Goal: Task Accomplishment & Management: Manage account settings

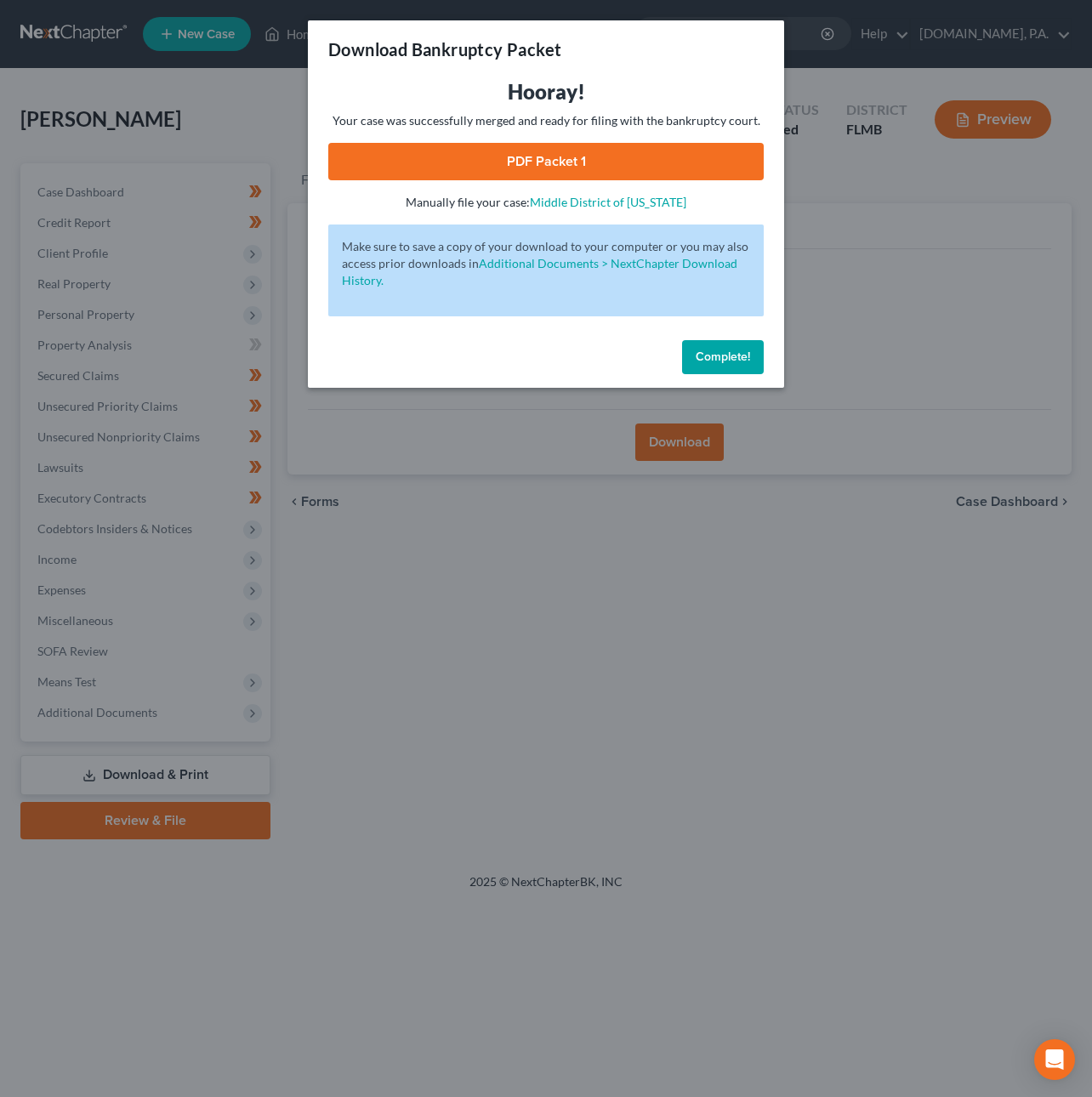
click at [716, 358] on span "Complete!" at bounding box center [722, 356] width 54 height 15
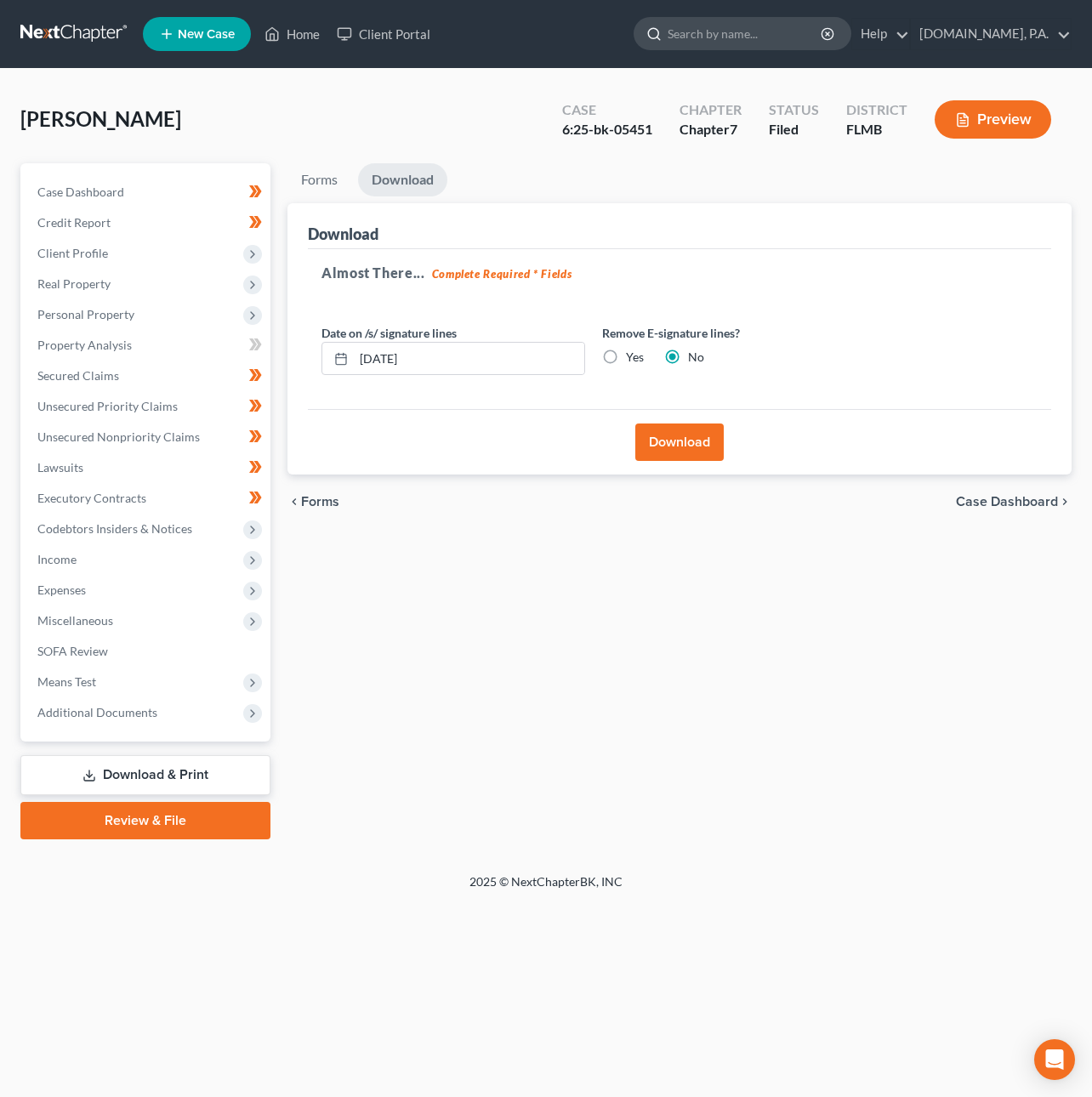
click at [692, 44] on input "search" at bounding box center [745, 33] width 156 height 31
type input "[PERSON_NAME]"
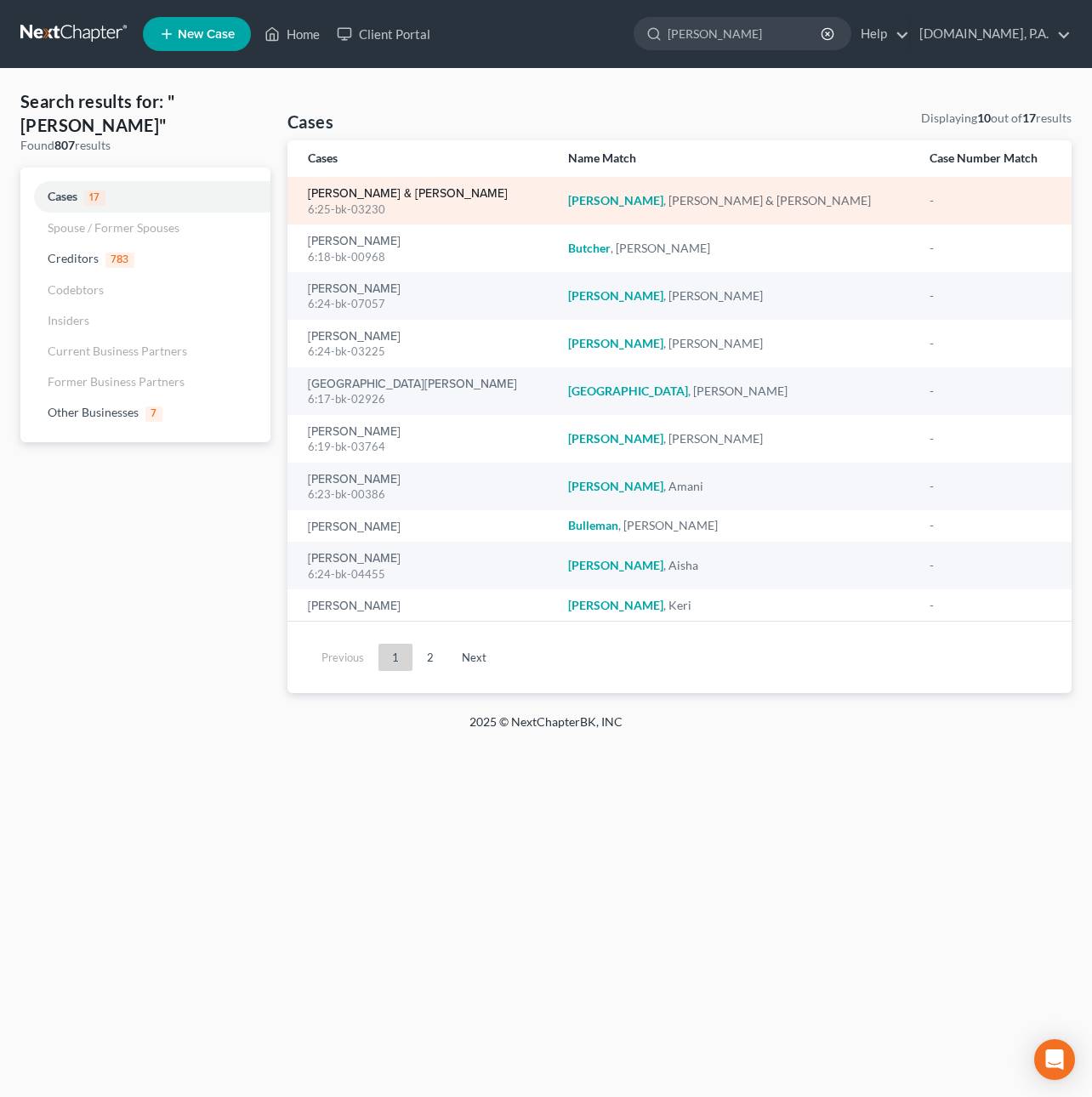
click at [346, 195] on link "[PERSON_NAME] & [PERSON_NAME]" at bounding box center [407, 194] width 200 height 12
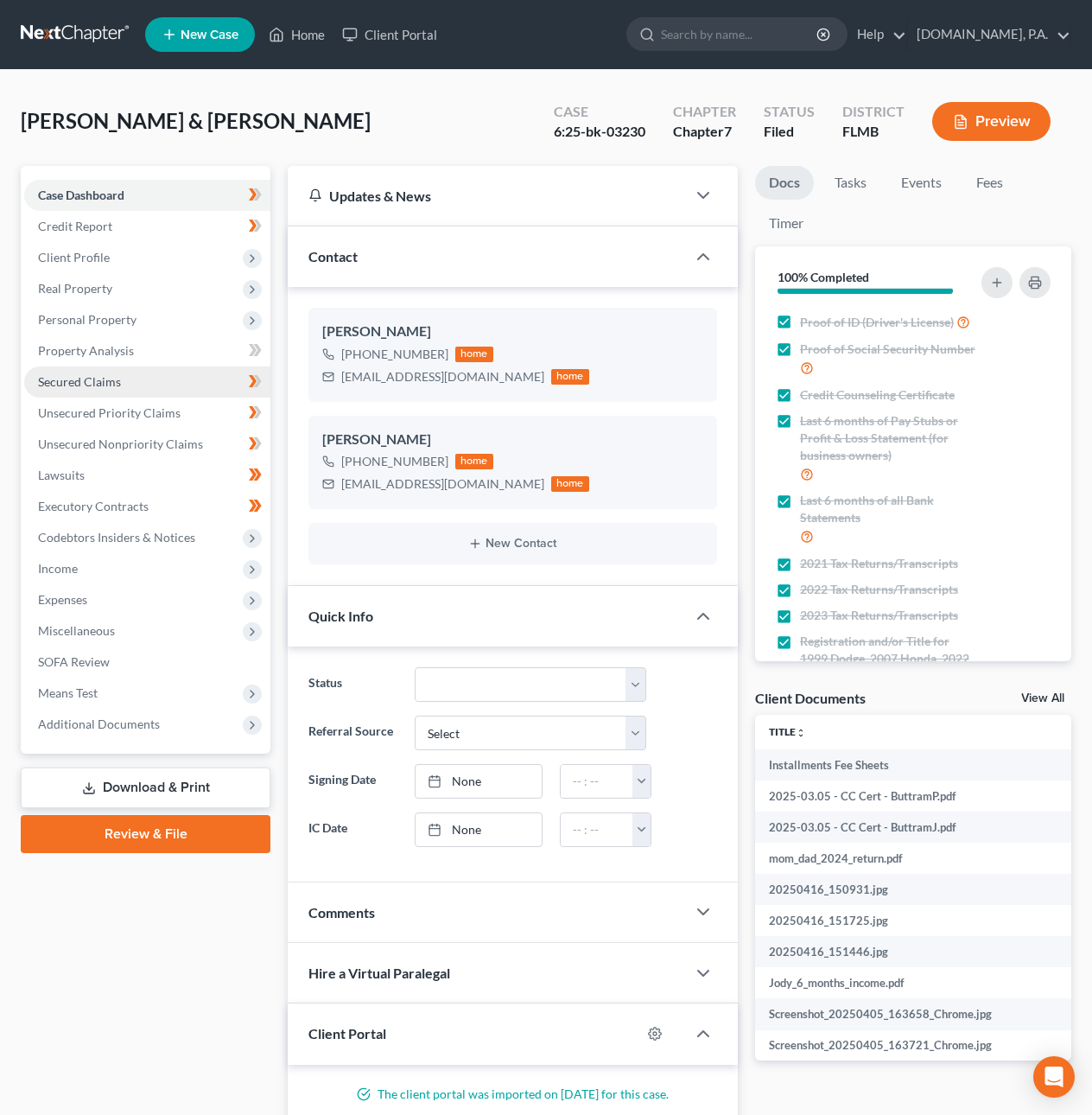
click at [126, 379] on link "Secured Claims" at bounding box center [147, 382] width 246 height 31
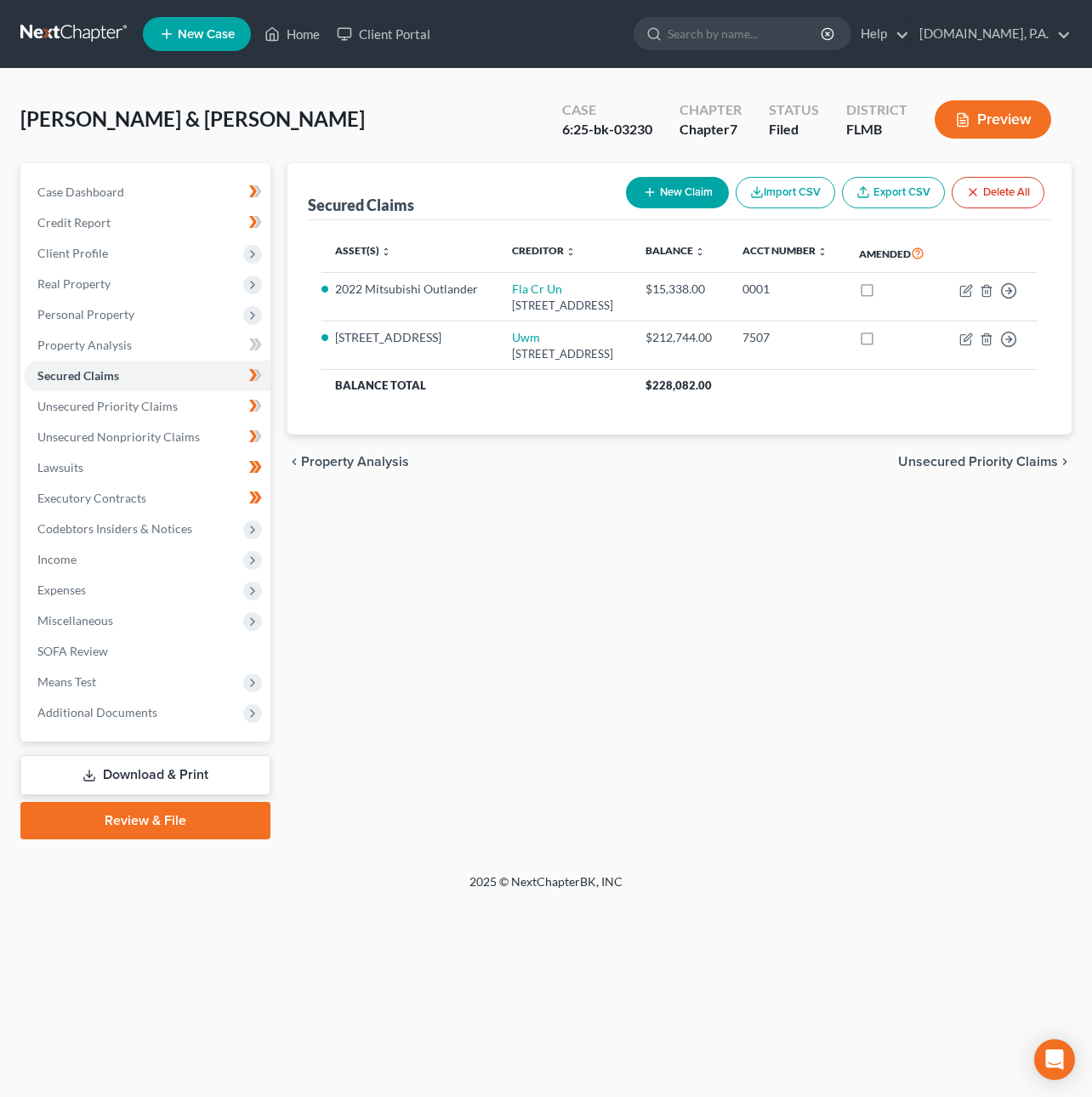
click at [76, 33] on link at bounding box center [74, 33] width 109 height 30
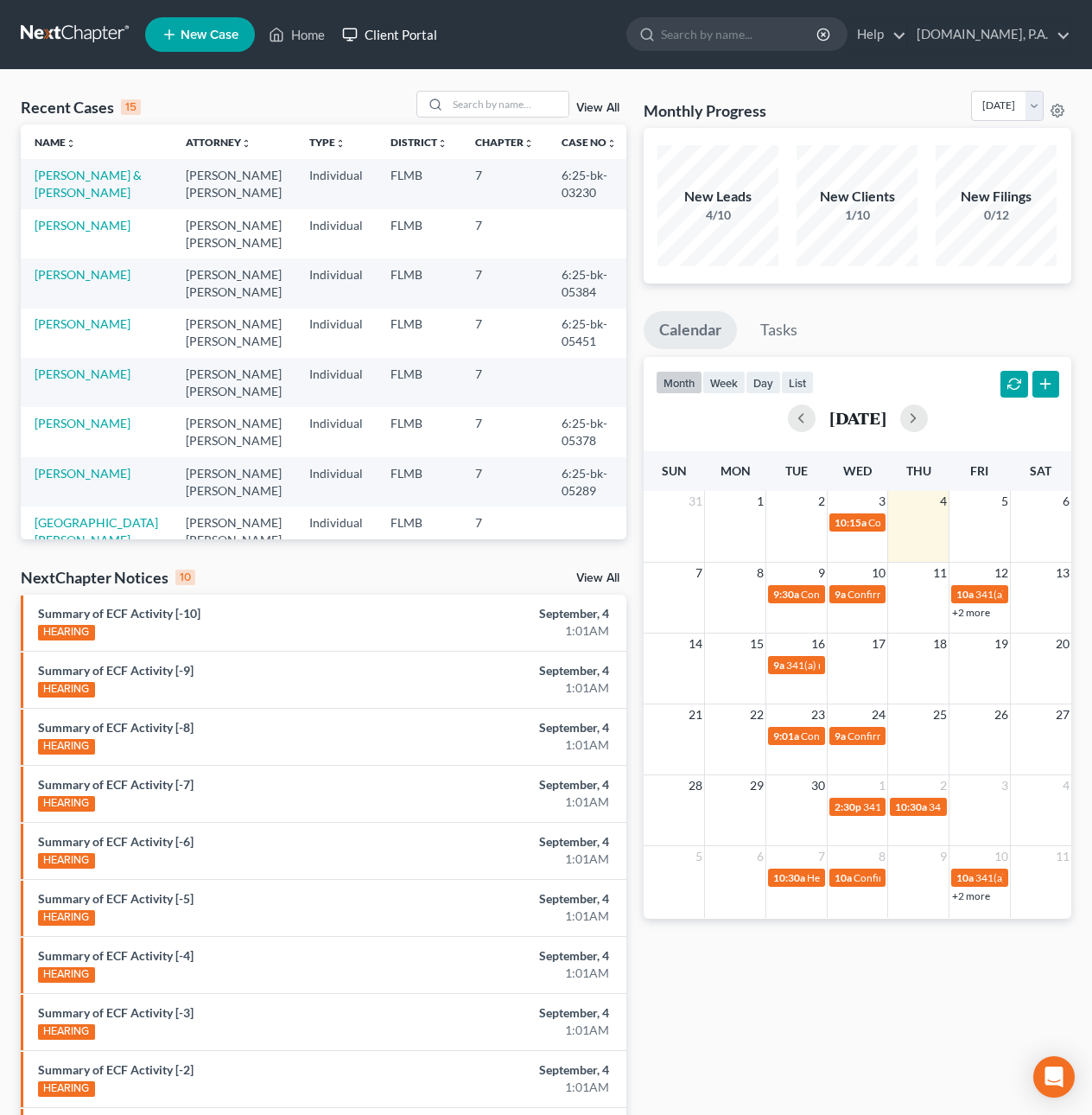
click at [373, 32] on link "Client Portal" at bounding box center [390, 34] width 112 height 31
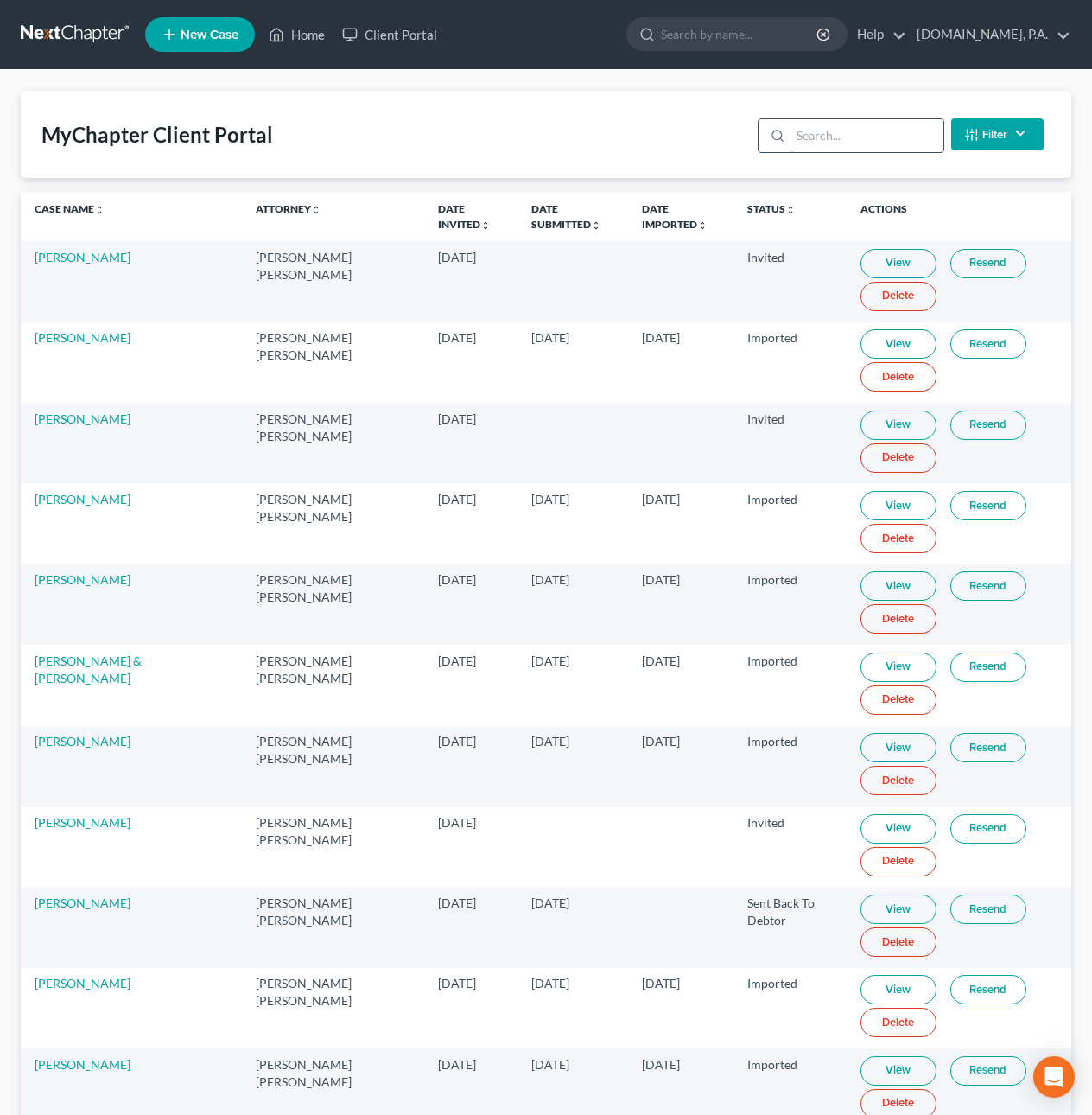
click at [847, 136] on input "search" at bounding box center [867, 136] width 153 height 33
click at [827, 136] on input "search" at bounding box center [867, 136] width 153 height 33
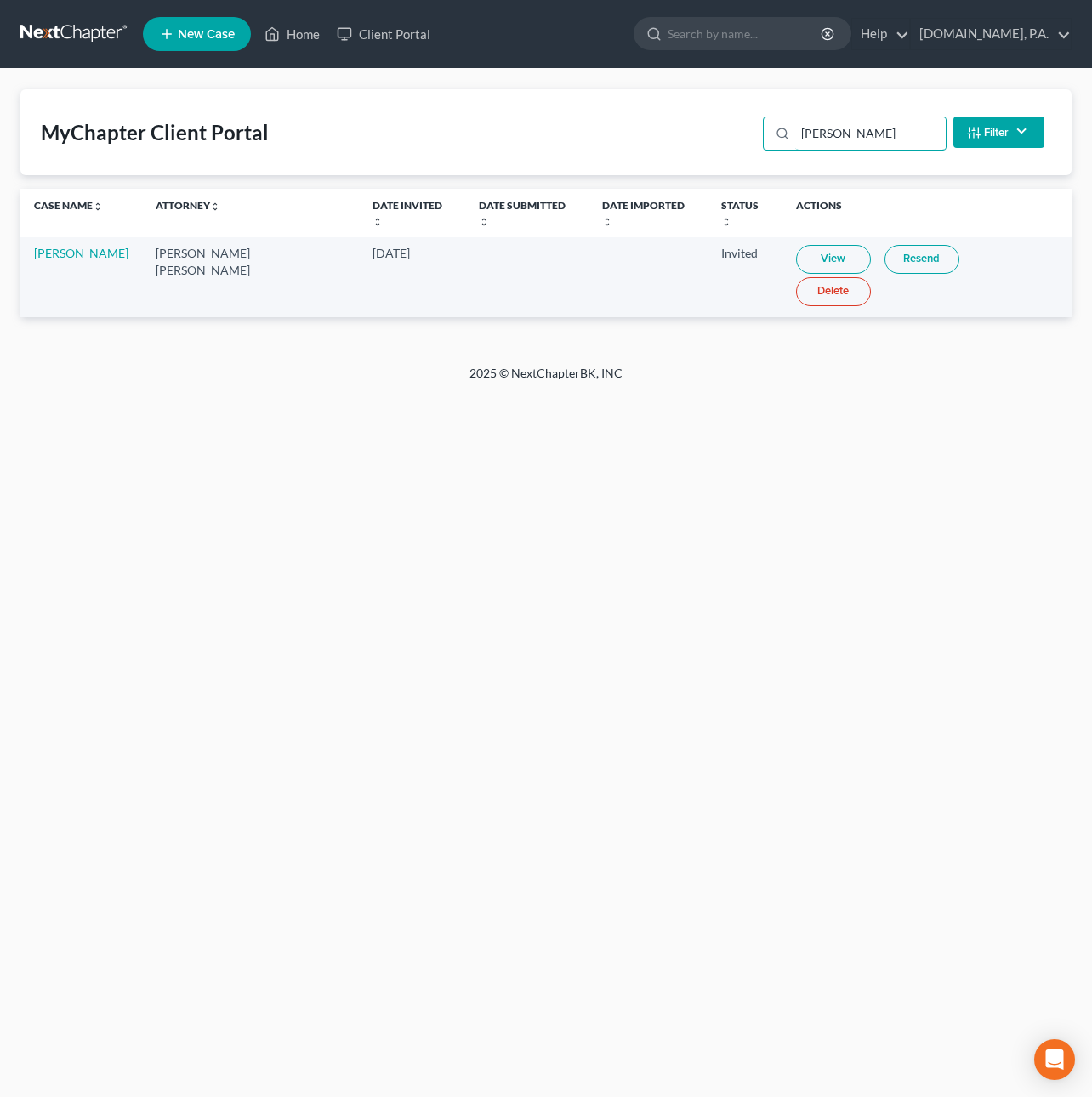
type input "coe"
click at [899, 245] on link "Resend" at bounding box center [922, 259] width 75 height 29
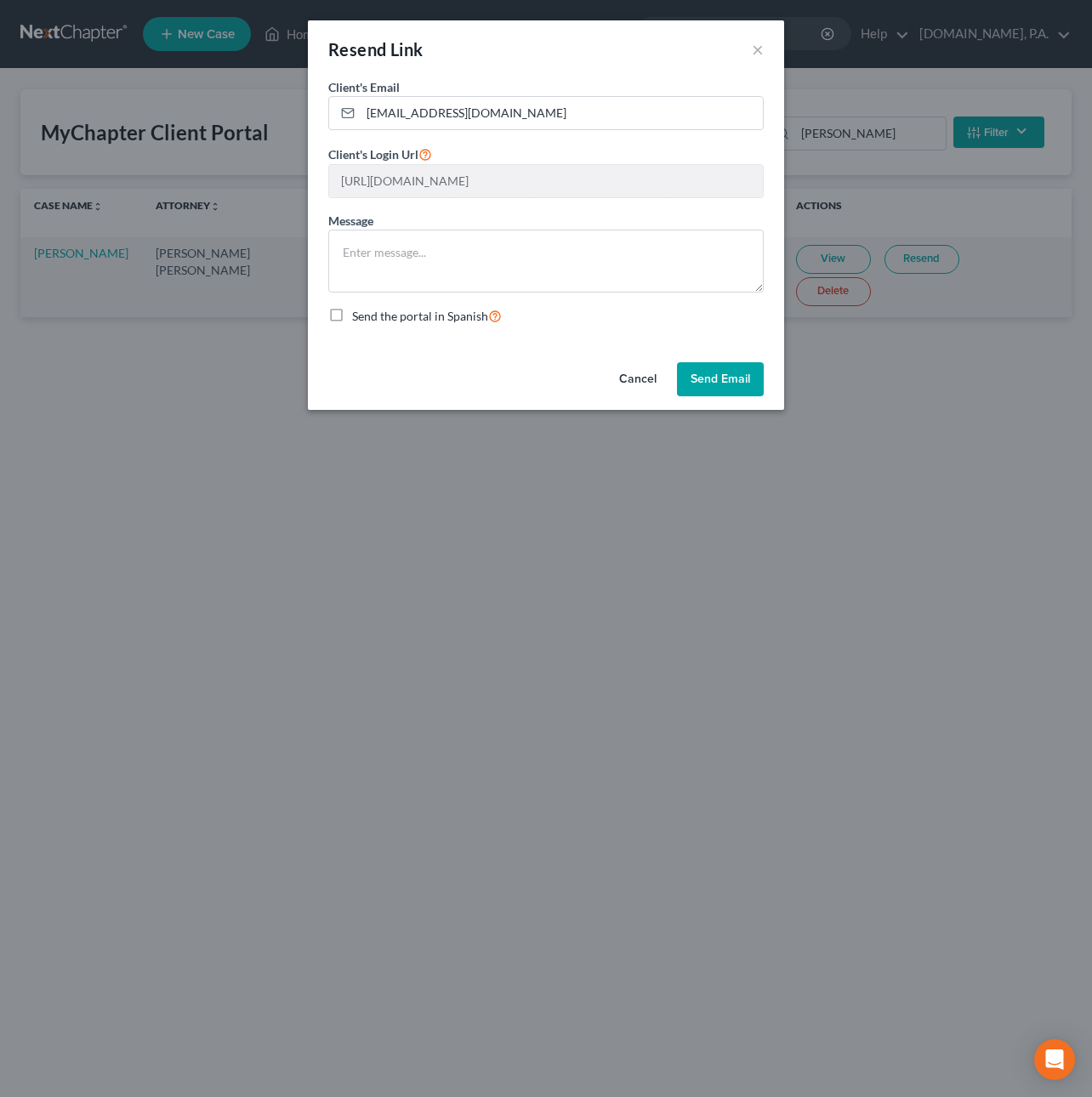
click at [48, 28] on div "Resend Link × Client's Email * jaycoello888@gmail.com Client's Login Url https:…" at bounding box center [546, 548] width 1092 height 1097
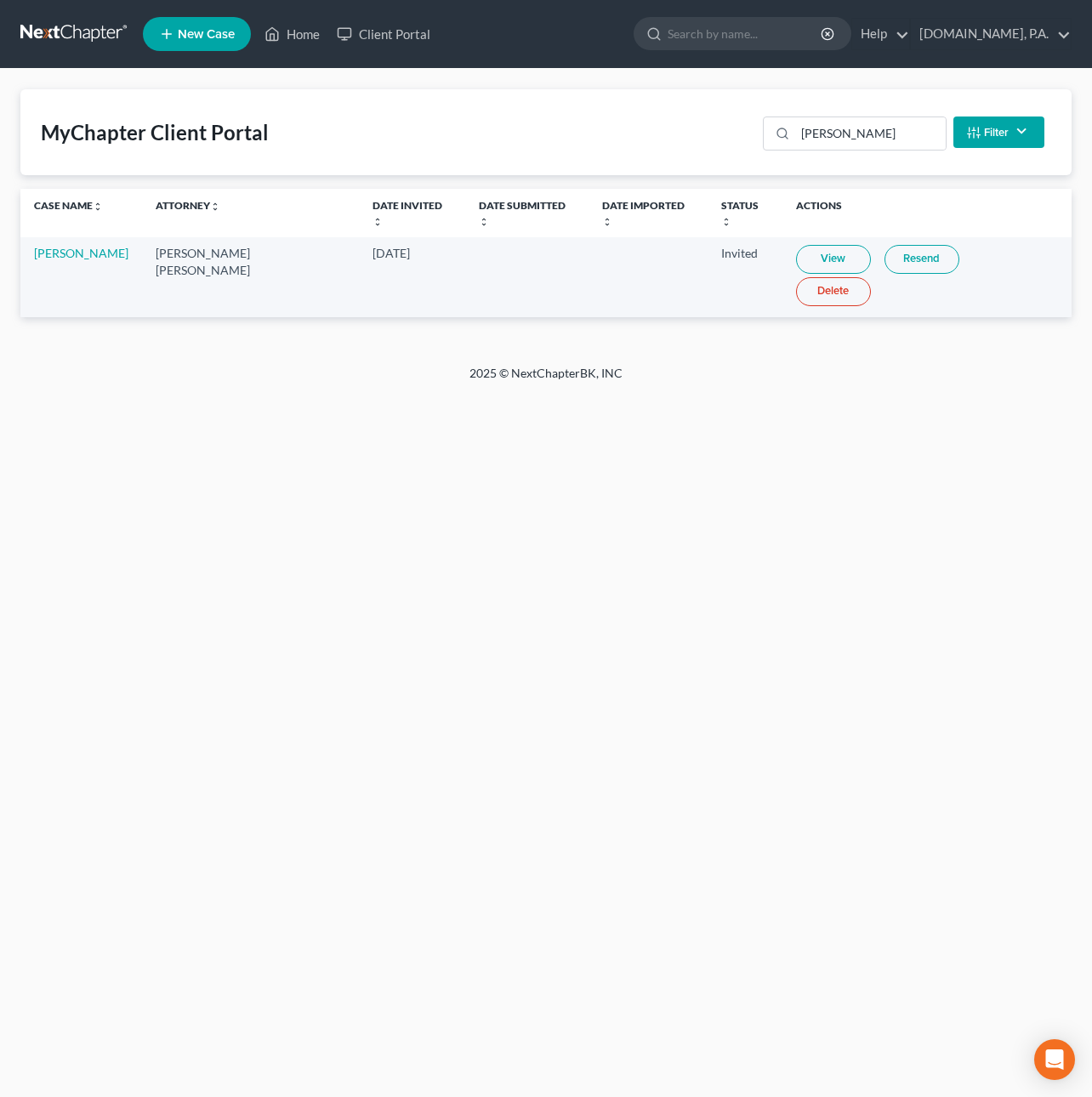
click at [73, 22] on link at bounding box center [74, 33] width 109 height 30
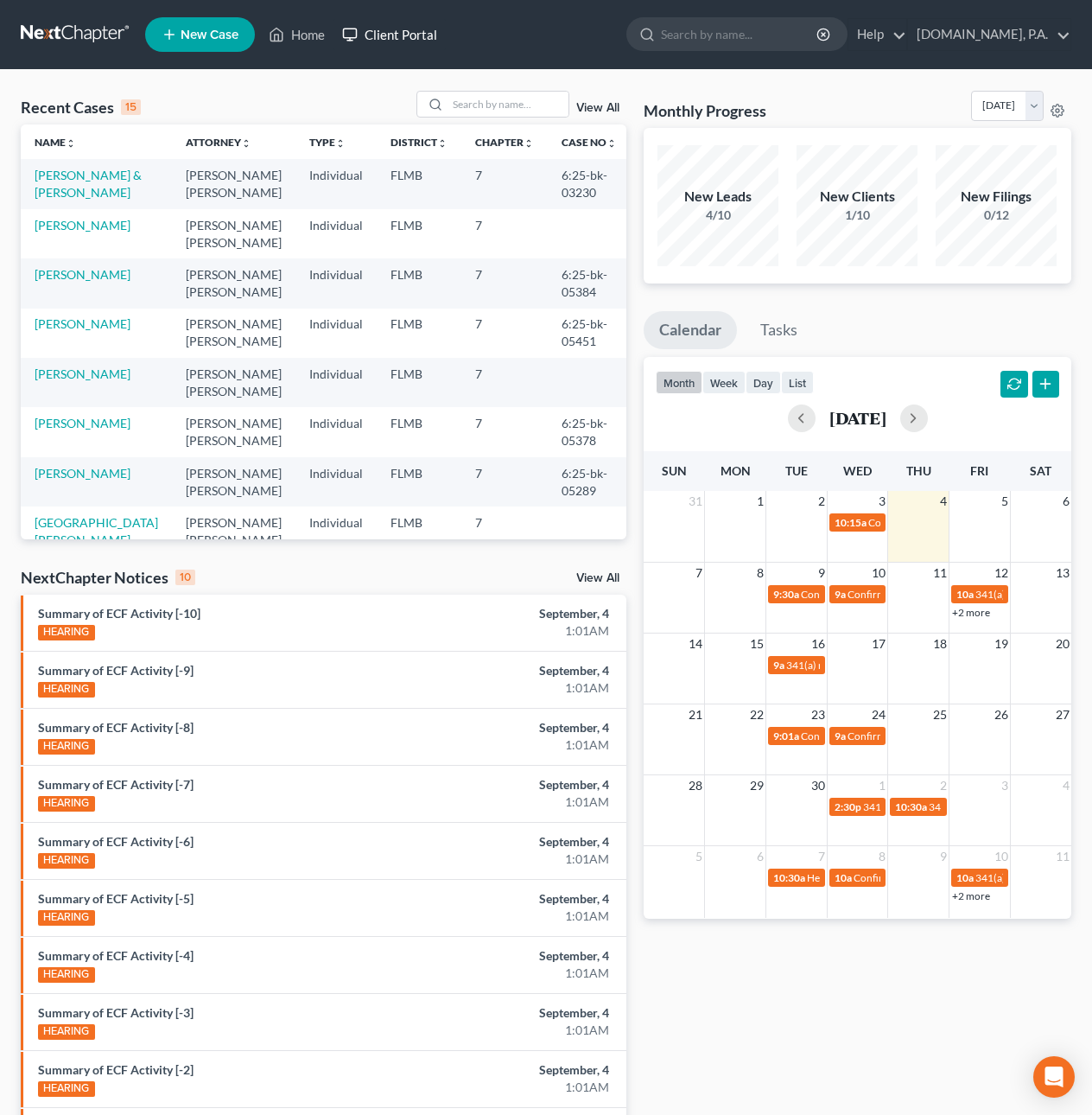
click at [377, 34] on link "Client Portal" at bounding box center [390, 34] width 112 height 31
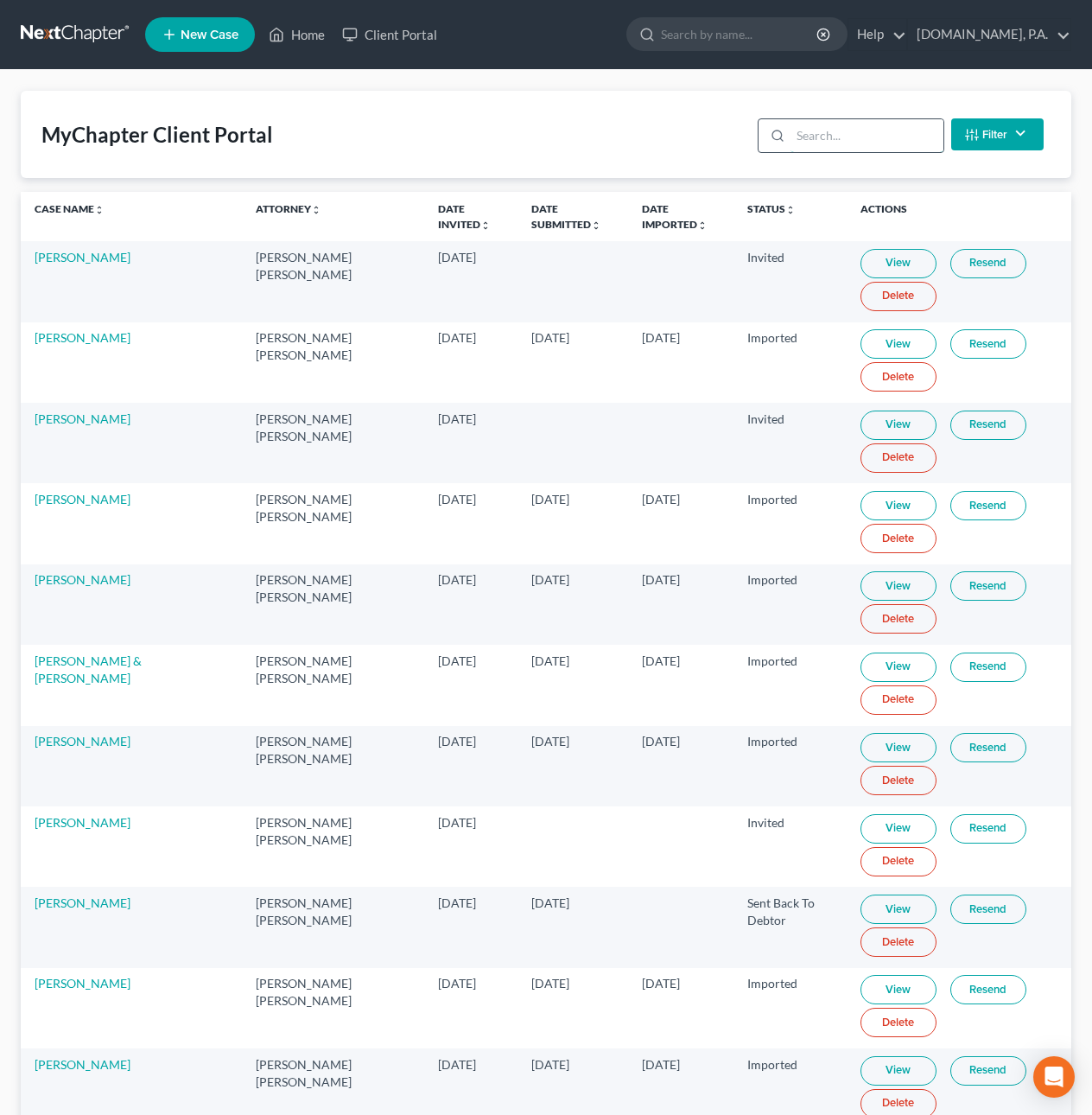
click at [823, 143] on input "search" at bounding box center [867, 136] width 153 height 33
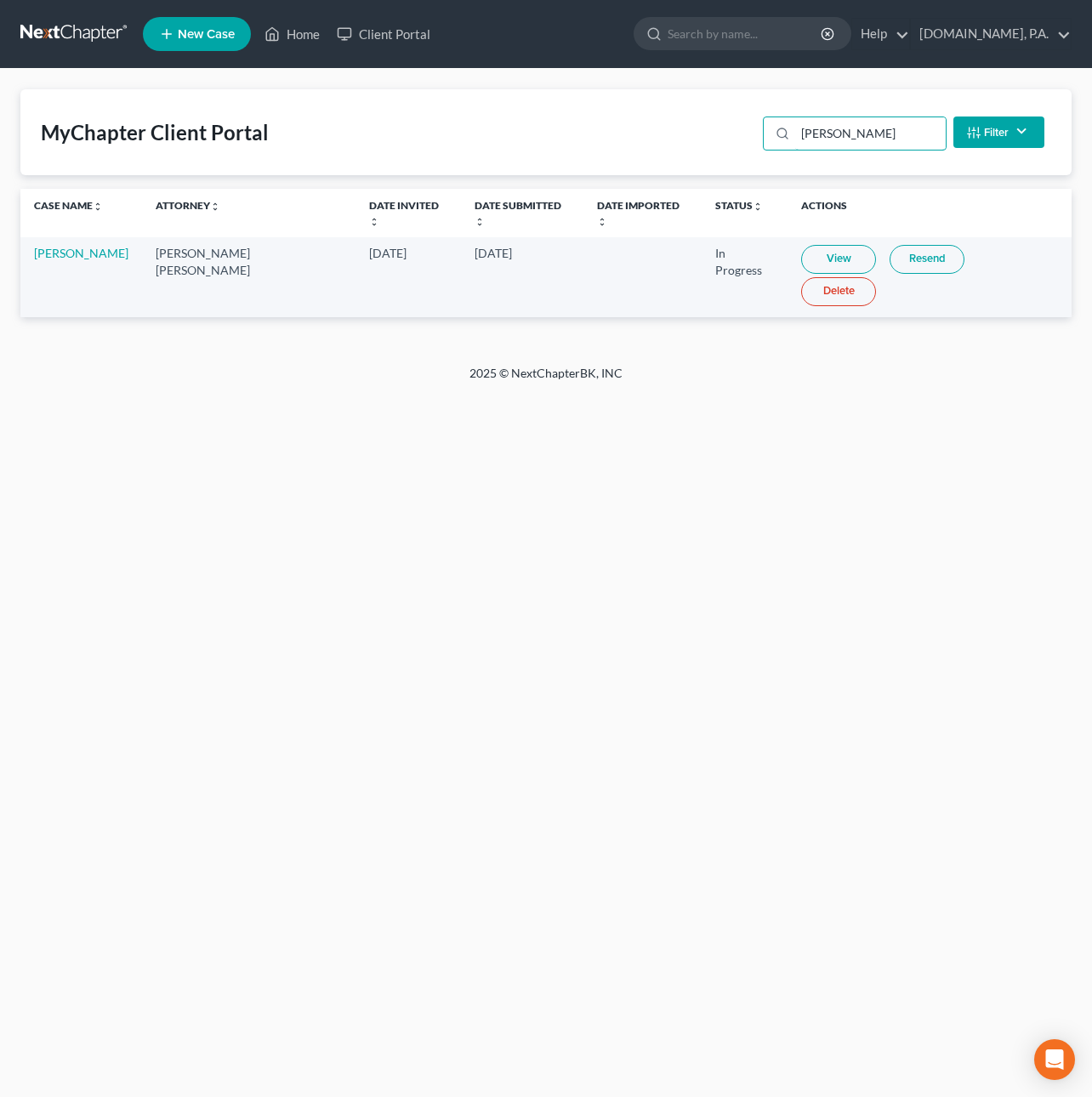
type input "gassett"
click at [806, 245] on link "View" at bounding box center [838, 259] width 75 height 29
